Goal: Information Seeking & Learning: Learn about a topic

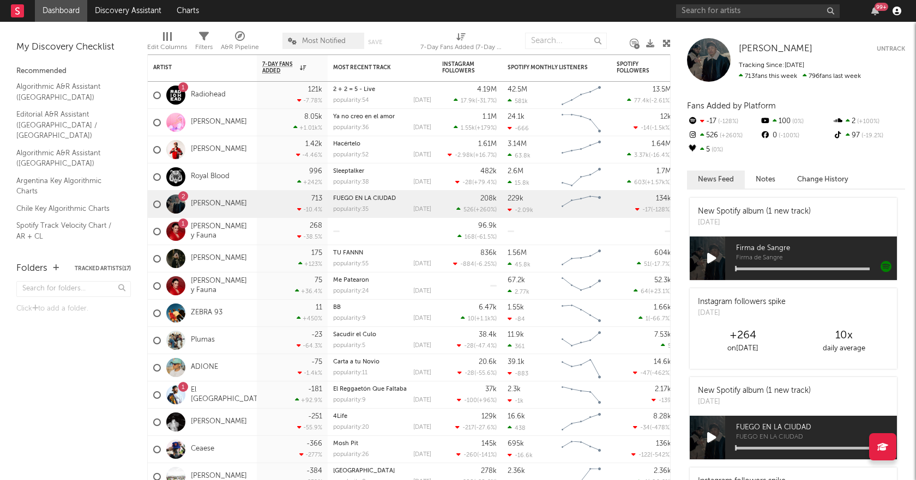
click at [893, 9] on icon "button" at bounding box center [896, 11] width 9 height 9
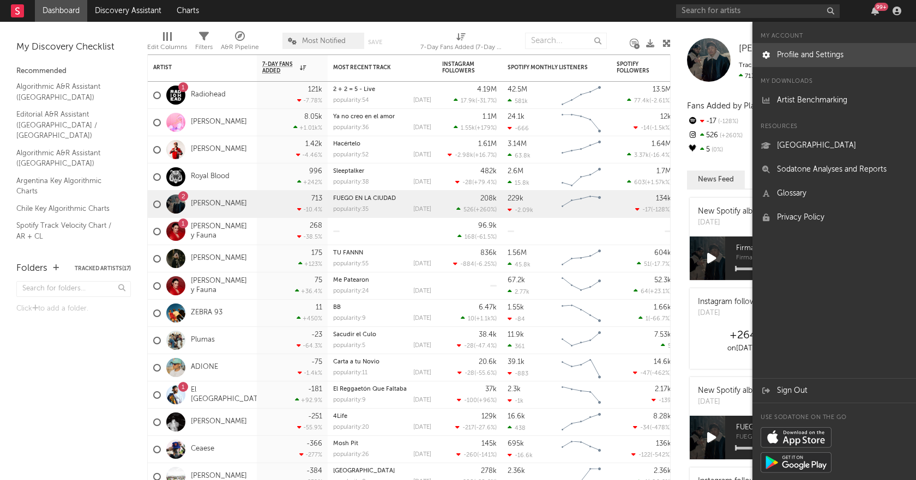
click at [857, 52] on link "Profile and Settings" at bounding box center [834, 55] width 164 height 24
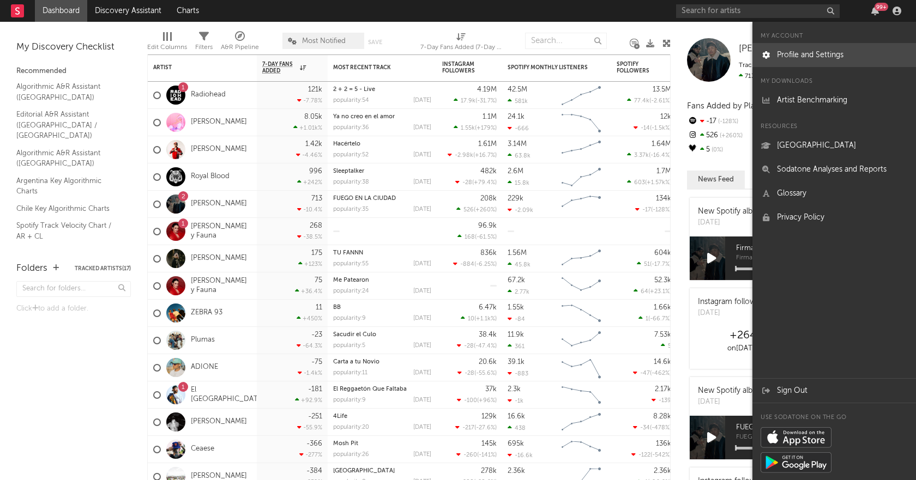
select select "recorded_music"
select select "marketing"
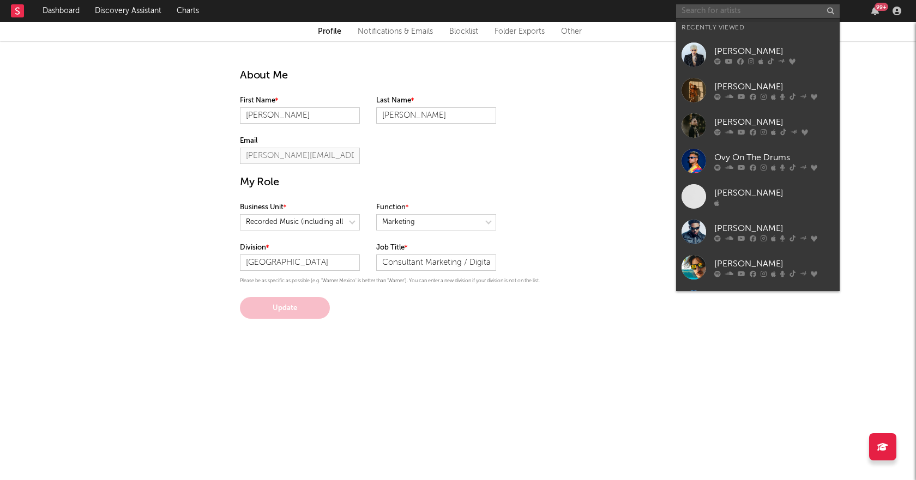
click at [690, 10] on input "text" at bounding box center [758, 11] width 164 height 14
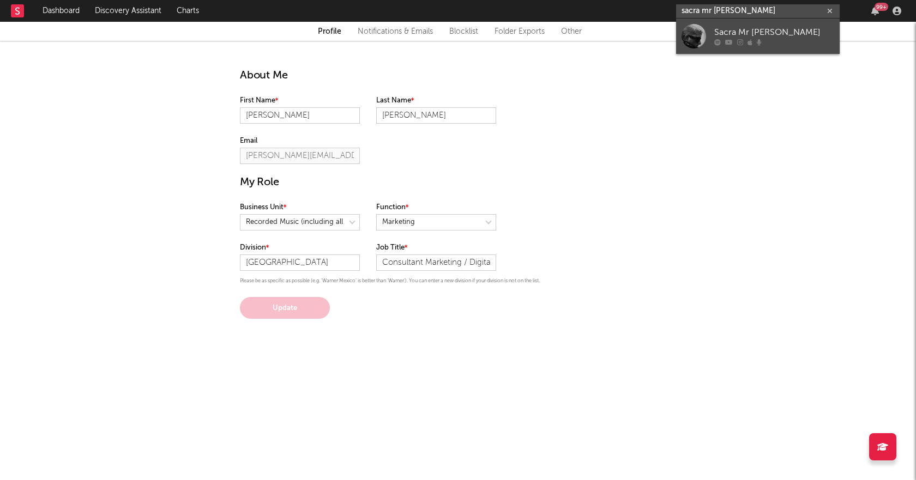
type input "sacra mr [PERSON_NAME]"
click at [717, 27] on div "Sacra Mr [PERSON_NAME]" at bounding box center [774, 32] width 120 height 13
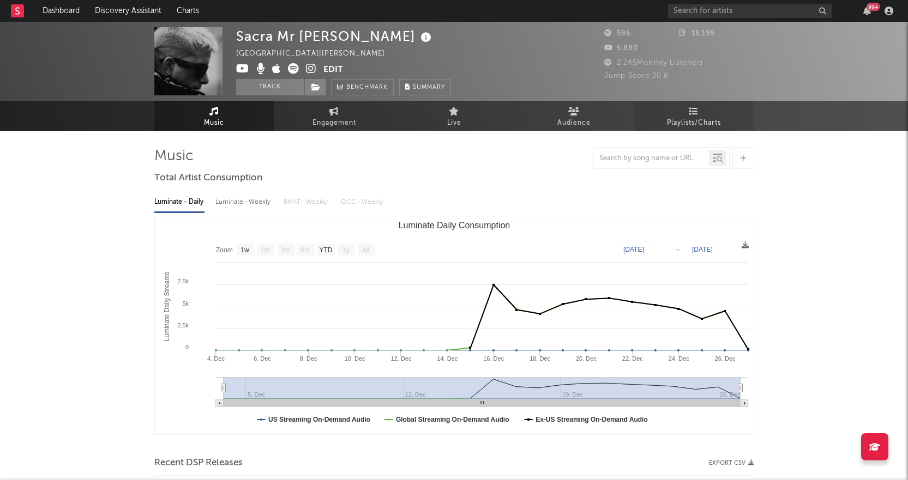
click at [685, 122] on span "Playlists/Charts" at bounding box center [694, 123] width 54 height 13
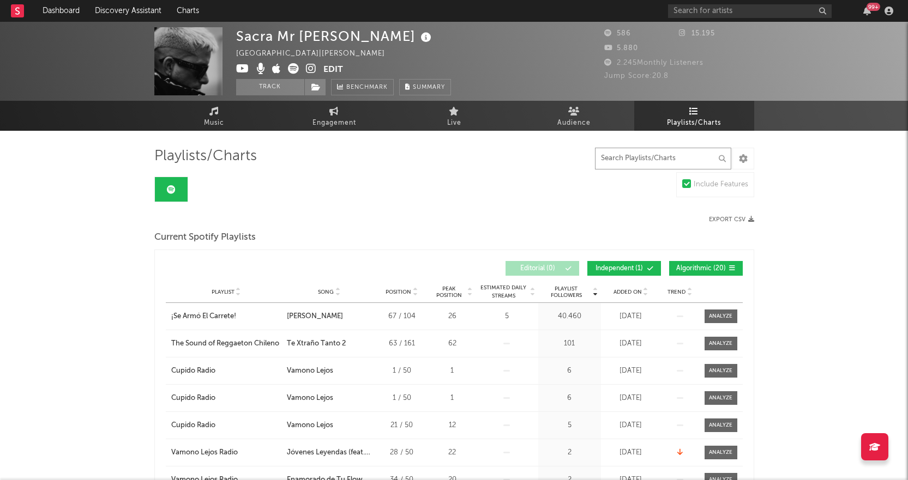
click at [674, 154] on input "text" at bounding box center [663, 159] width 136 height 22
type input "#"
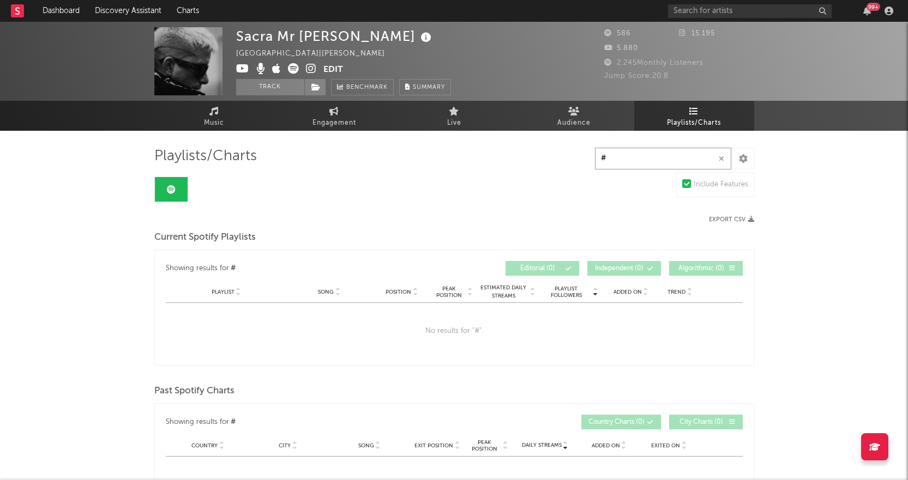
drag, startPoint x: 619, startPoint y: 160, endPoint x: 581, endPoint y: 162, distance: 37.6
click at [581, 162] on div "Playlists/Charts # Include Features Export CSV Current Spotify Playlists Showin…" at bounding box center [454, 486] width 600 height 678
type input "todas"
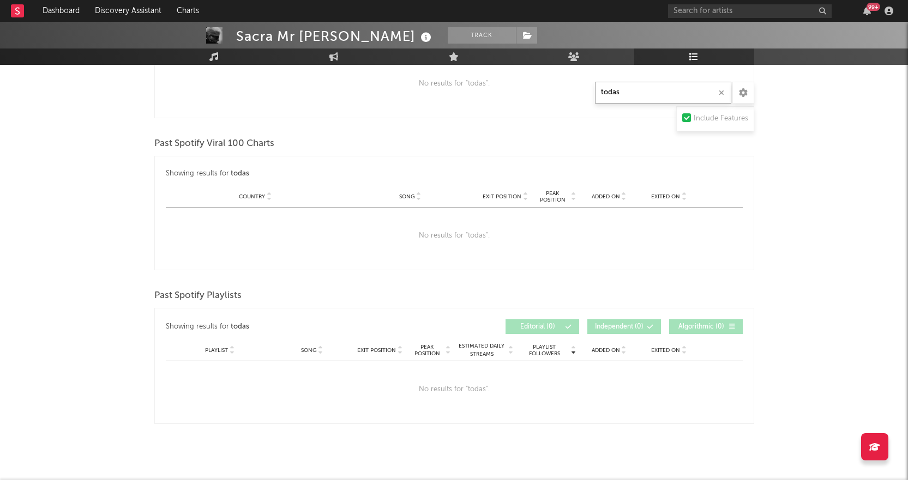
scroll to position [409, 0]
